Goal: Book appointment/travel/reservation

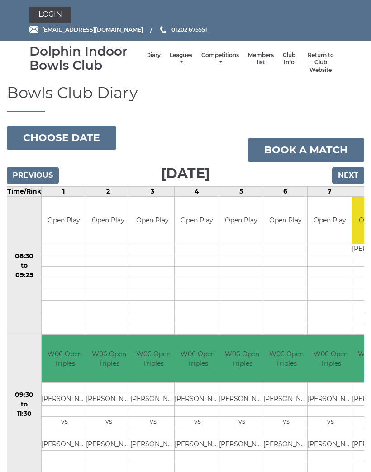
click at [48, 135] on button "Choose date" at bounding box center [61, 138] width 109 height 24
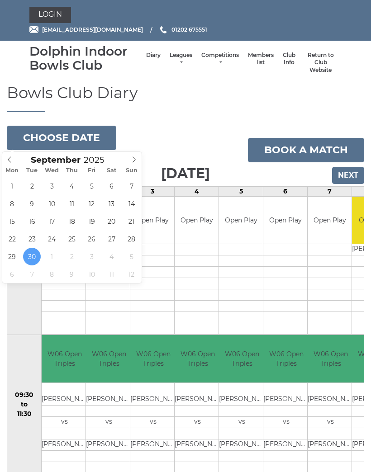
type input "[DATE]"
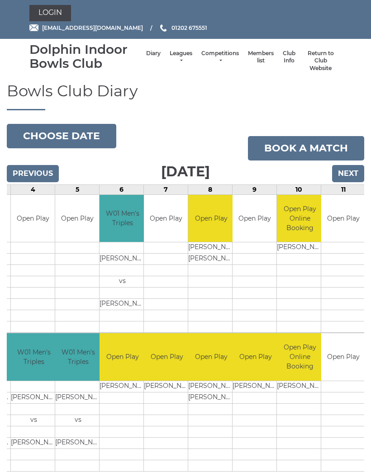
scroll to position [2, 0]
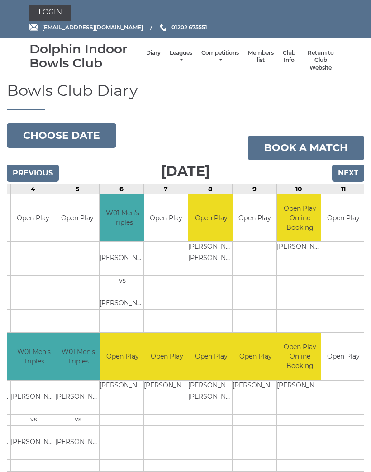
click at [347, 167] on input "Next" at bounding box center [348, 173] width 32 height 17
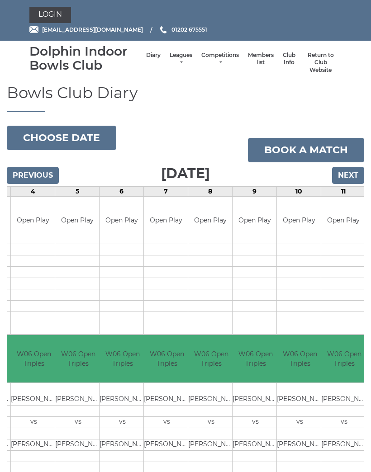
click at [349, 178] on input "Next" at bounding box center [348, 175] width 32 height 17
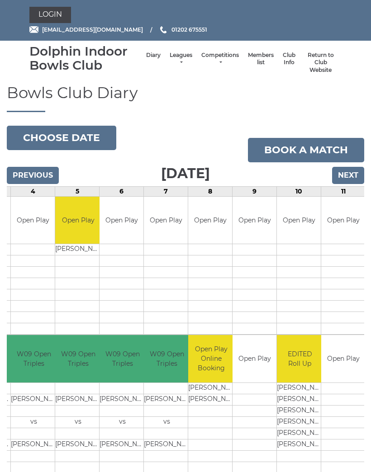
click at [344, 174] on input "Next" at bounding box center [348, 175] width 32 height 17
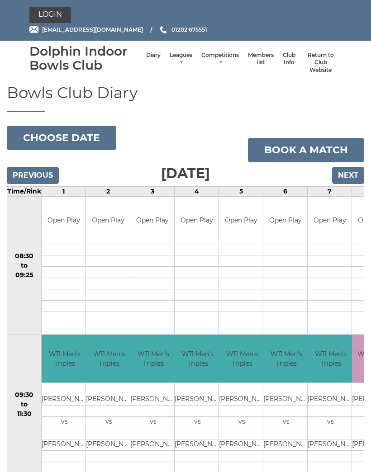
click at [351, 175] on input "Next" at bounding box center [348, 175] width 32 height 17
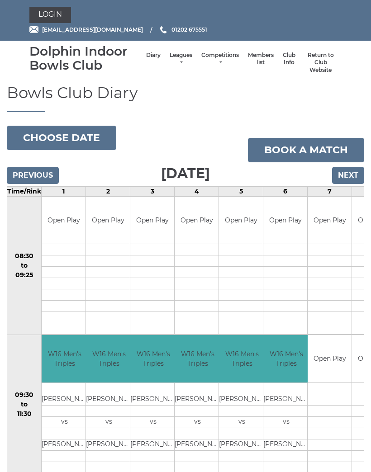
click at [347, 170] on input "Next" at bounding box center [348, 175] width 32 height 17
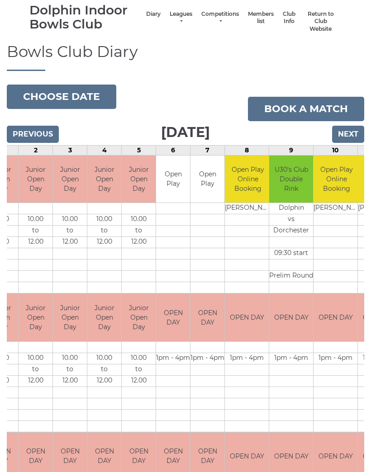
scroll to position [27, 0]
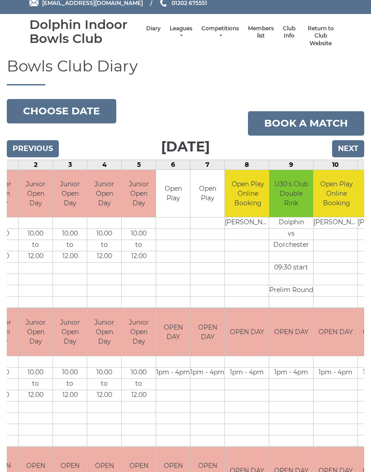
click at [349, 145] on input "Next" at bounding box center [348, 148] width 32 height 17
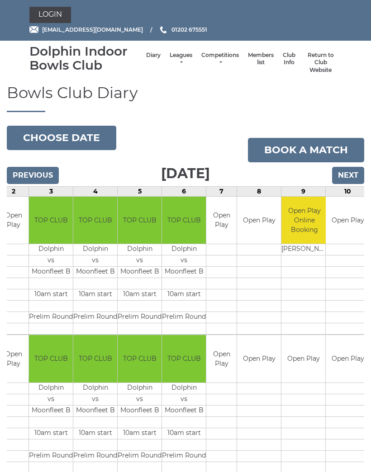
click at [349, 177] on input "Next" at bounding box center [348, 175] width 32 height 17
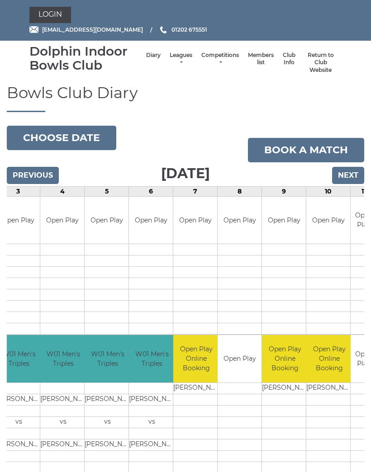
click at [43, 137] on button "Choose date" at bounding box center [61, 138] width 109 height 24
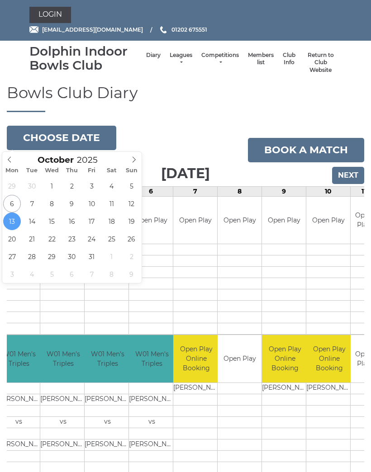
type input "[DATE]"
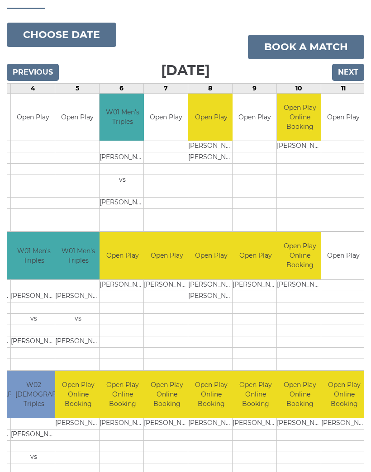
scroll to position [103, 0]
